Goal: Check status: Check status

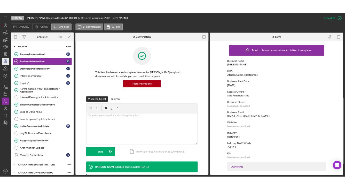
scroll to position [129, 0]
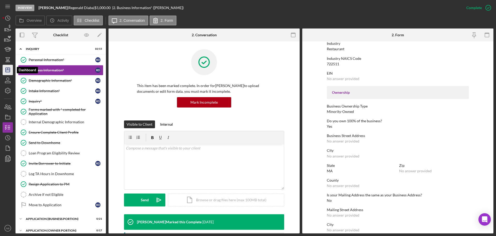
click at [6, 72] on polygon "button" at bounding box center [8, 70] width 4 height 4
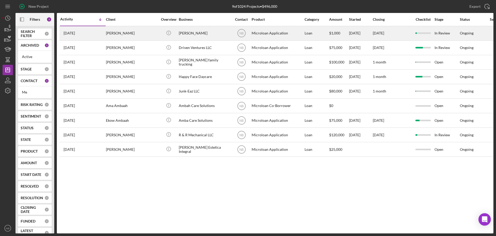
click at [143, 32] on div "[PERSON_NAME]" at bounding box center [132, 33] width 52 height 14
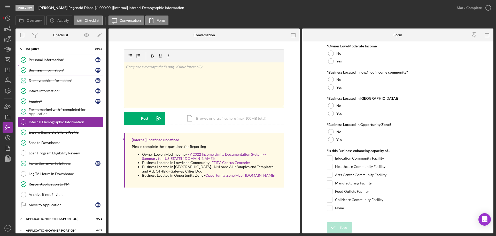
click at [70, 70] on div "Business Information*" at bounding box center [62, 70] width 67 height 4
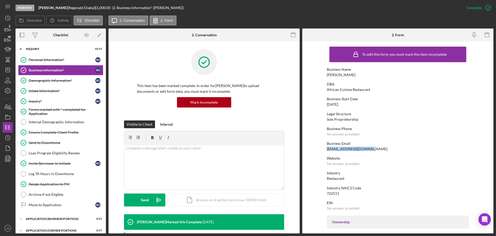
drag, startPoint x: 370, startPoint y: 150, endPoint x: 322, endPoint y: 147, distance: 47.7
click at [322, 147] on form "To edit this form you must mark this item incomplete Business Name [PERSON_NAME…" at bounding box center [398, 137] width 191 height 192
copy div "[EMAIL_ADDRESS][DOMAIN_NAME]"
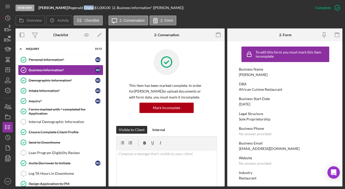
drag, startPoint x: 93, startPoint y: 8, endPoint x: 84, endPoint y: 7, distance: 8.9
click at [84, 7] on div "[PERSON_NAME] |" at bounding box center [82, 8] width 26 height 4
copy div "Diaba"
click at [11, 50] on icon "button" at bounding box center [7, 49] width 13 height 13
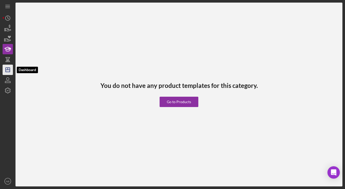
click at [9, 71] on icon "Icon/Dashboard" at bounding box center [7, 69] width 13 height 13
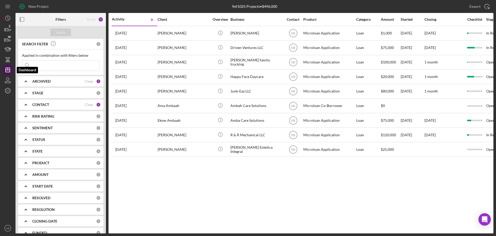
click at [7, 72] on polygon "button" at bounding box center [8, 70] width 4 height 4
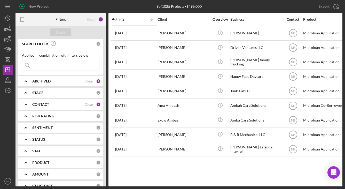
click at [343, 68] on div "New Project 9 of 1025 Projects • $496,000 Export Icon/Export Filters Reset 2 Ap…" at bounding box center [172, 94] width 345 height 189
click at [179, 170] on div "Activity Icon/Table Sort Arrow Client Overview Business Contact Product Categor…" at bounding box center [226, 100] width 234 height 174
click at [10, 51] on icon "button" at bounding box center [8, 50] width 4 height 2
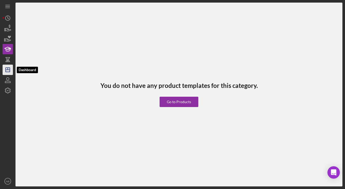
click at [8, 69] on line "button" at bounding box center [8, 69] width 0 height 2
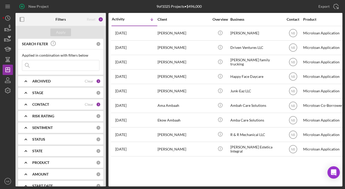
click at [123, 172] on div "Activity Icon/Table Sort Arrow Client Overview Business Contact Product Categor…" at bounding box center [226, 100] width 234 height 174
click at [35, 68] on input at bounding box center [60, 65] width 77 height 10
type input "gazzoti"
click at [94, 80] on div "ARCHIVED Clear 1" at bounding box center [66, 81] width 69 height 5
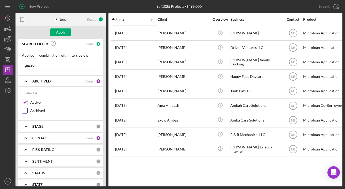
click at [36, 110] on label "Archived" at bounding box center [64, 110] width 69 height 5
click at [27, 110] on input "Archived" at bounding box center [24, 110] width 5 height 5
checkbox input "true"
click at [68, 35] on button "Apply" at bounding box center [60, 32] width 21 height 8
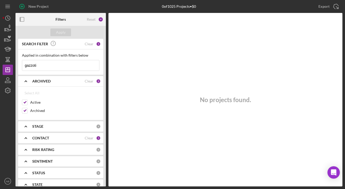
click at [51, 70] on input "gazzoti" at bounding box center [60, 65] width 77 height 10
type input "gazzotti"
click at [9, 70] on icon "Icon/Dashboard" at bounding box center [7, 69] width 13 height 13
click at [96, 45] on div "1" at bounding box center [98, 44] width 5 height 5
click at [91, 45] on div "Clear" at bounding box center [89, 44] width 9 height 4
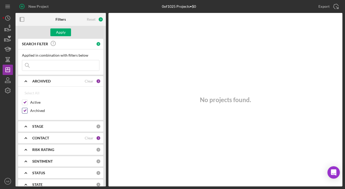
click at [26, 111] on input "Archived" at bounding box center [24, 110] width 5 height 5
checkbox input "false"
click at [60, 29] on div "Apply" at bounding box center [61, 32] width 10 height 8
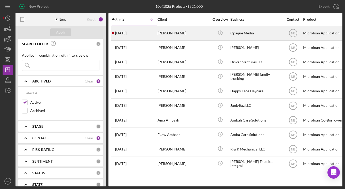
click at [178, 36] on div "[PERSON_NAME]" at bounding box center [184, 33] width 52 height 14
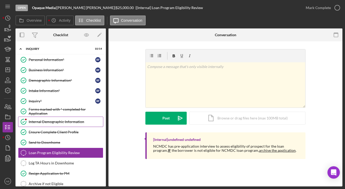
click at [49, 121] on div "Internal Demographic Information" at bounding box center [66, 122] width 74 height 4
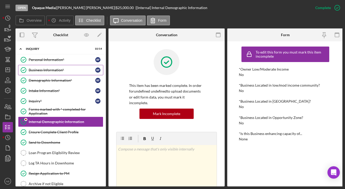
click at [49, 74] on link "Business Information* Business Information* R F" at bounding box center [60, 70] width 85 height 10
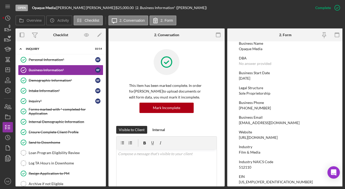
scroll to position [52, 0]
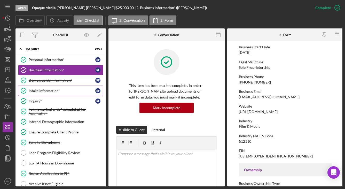
click at [54, 94] on link "Intake Information* Intake Information* R F" at bounding box center [60, 91] width 85 height 10
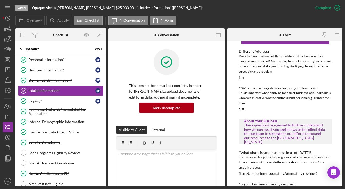
scroll to position [26, 0]
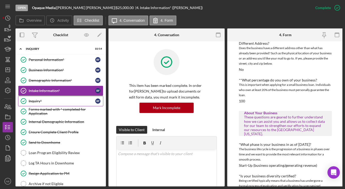
click at [46, 100] on div "Inquiry*" at bounding box center [62, 101] width 67 height 4
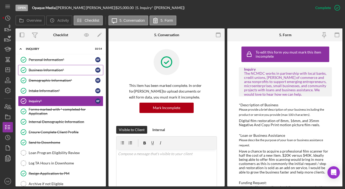
click at [46, 71] on div "Business Information*" at bounding box center [62, 70] width 67 height 4
